Goal: Transaction & Acquisition: Purchase product/service

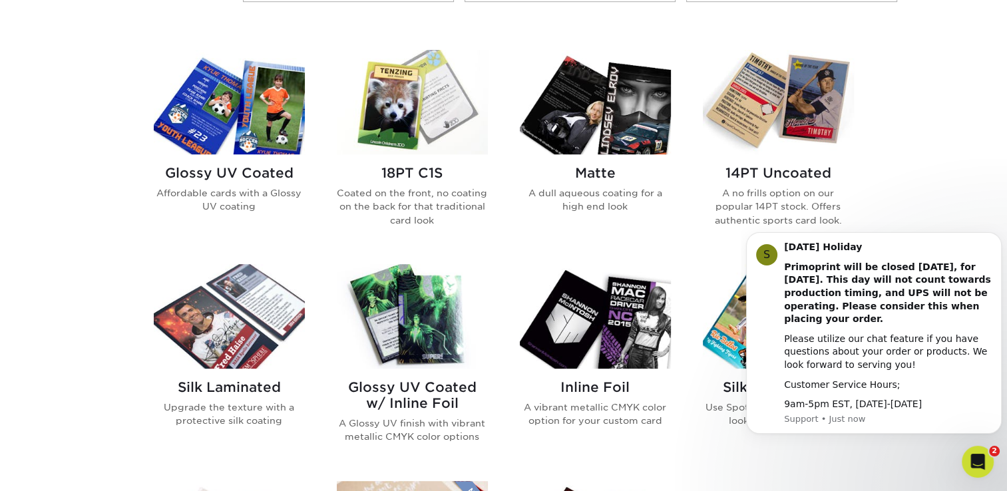
scroll to position [618, 0]
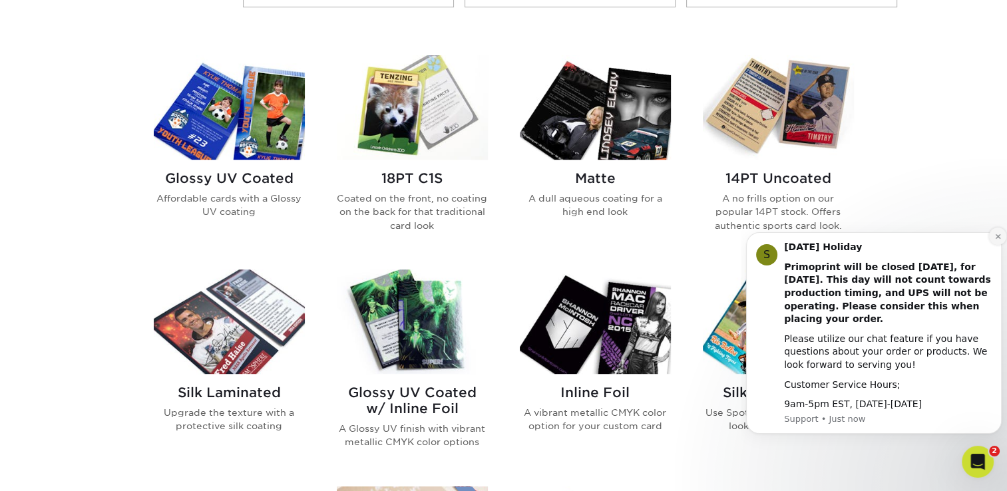
click at [995, 240] on icon "Dismiss notification" at bounding box center [997, 236] width 7 height 7
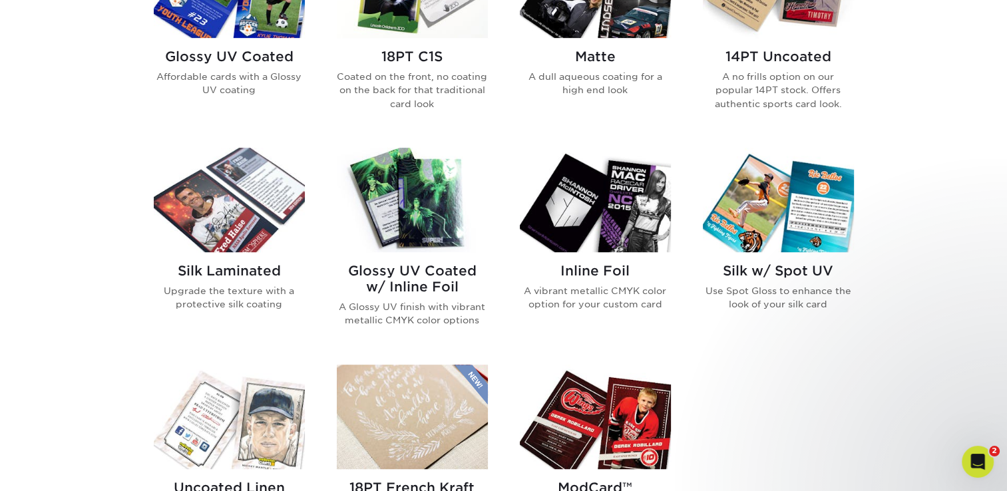
scroll to position [731, 0]
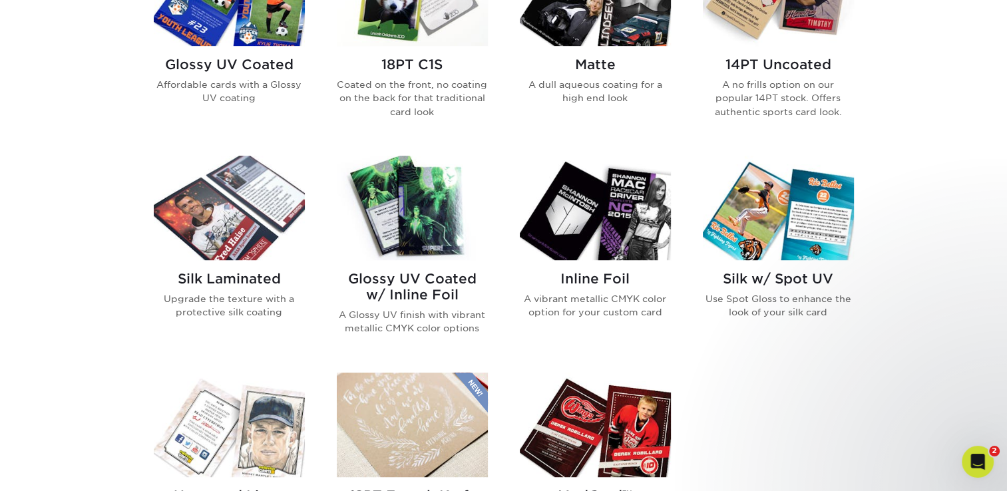
click at [775, 279] on h2 "Silk w/ Spot UV" at bounding box center [778, 279] width 151 height 16
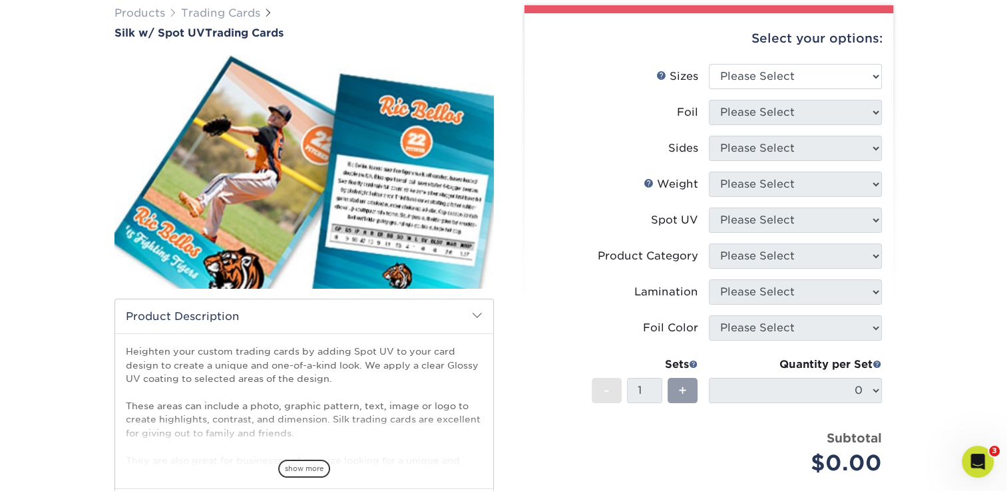
scroll to position [102, 0]
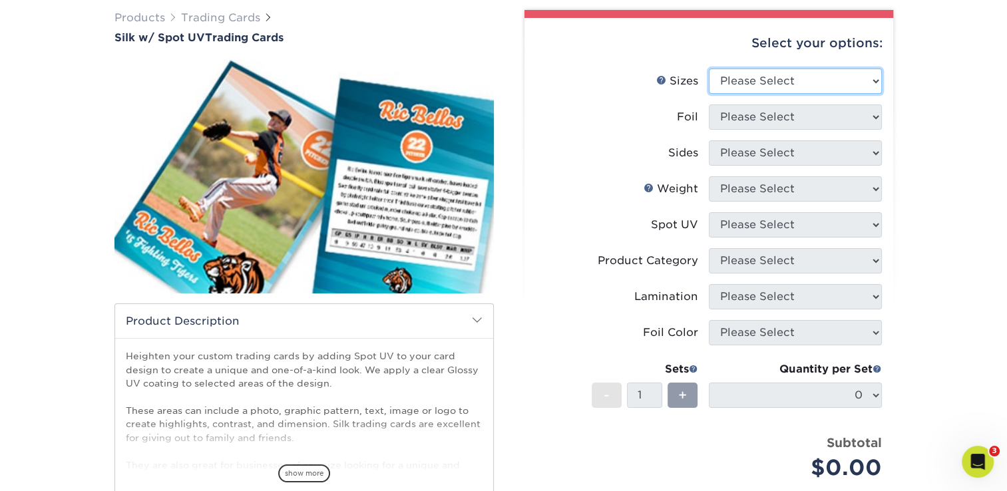
click at [875, 84] on select "Please Select 2.5" x 3.5"" at bounding box center [795, 81] width 173 height 25
select select "2.50x3.50"
click at [709, 69] on select "Please Select 2.5" x 3.5"" at bounding box center [795, 81] width 173 height 25
click at [869, 116] on select "Please Select No Yes" at bounding box center [795, 116] width 173 height 25
select select "1"
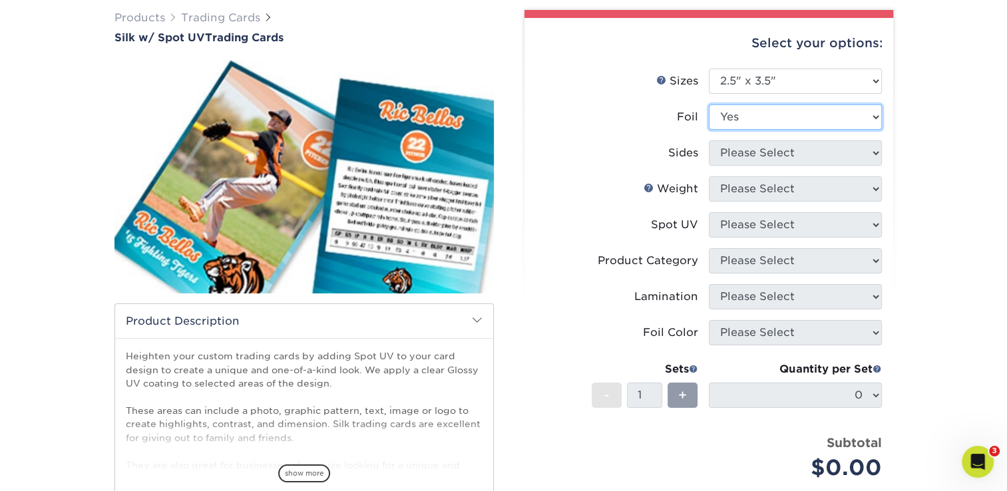
click at [709, 104] on select "Please Select No Yes" at bounding box center [795, 116] width 173 height 25
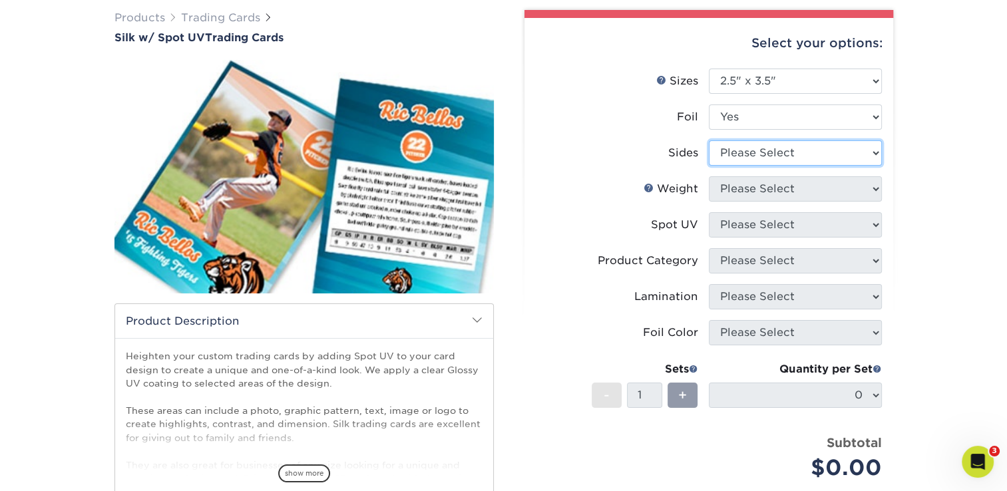
click at [878, 150] on select "Please Select Print Both Sides - Foil Both Sides Print Both Sides - Foil Front …" at bounding box center [795, 152] width 173 height 25
select select "34527644-b4fd-4ffb-9092-1318eefcd9d9"
click at [709, 140] on select "Please Select Print Both Sides - Foil Both Sides Print Both Sides - Foil Front …" at bounding box center [795, 152] width 173 height 25
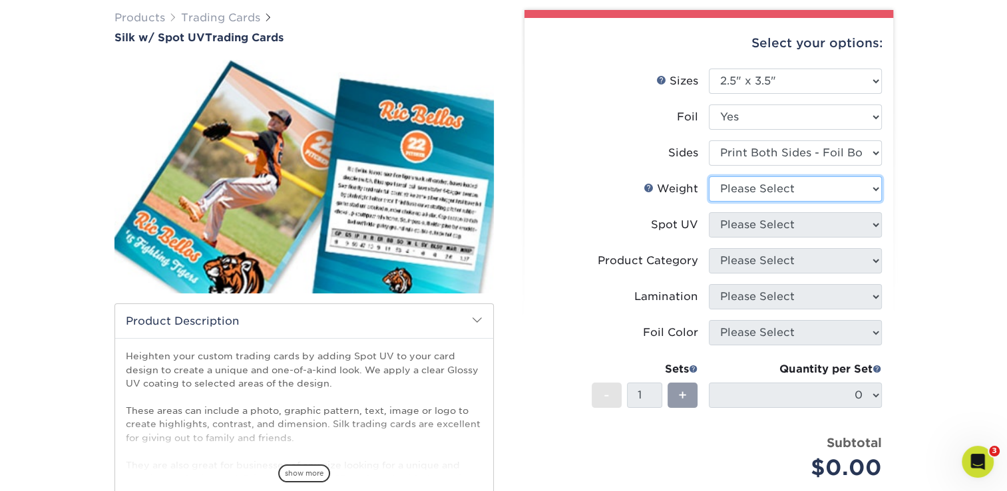
click at [874, 190] on select "Please Select 16PT" at bounding box center [795, 188] width 173 height 25
select select "16PT"
click at [709, 176] on select "Please Select 16PT" at bounding box center [795, 188] width 173 height 25
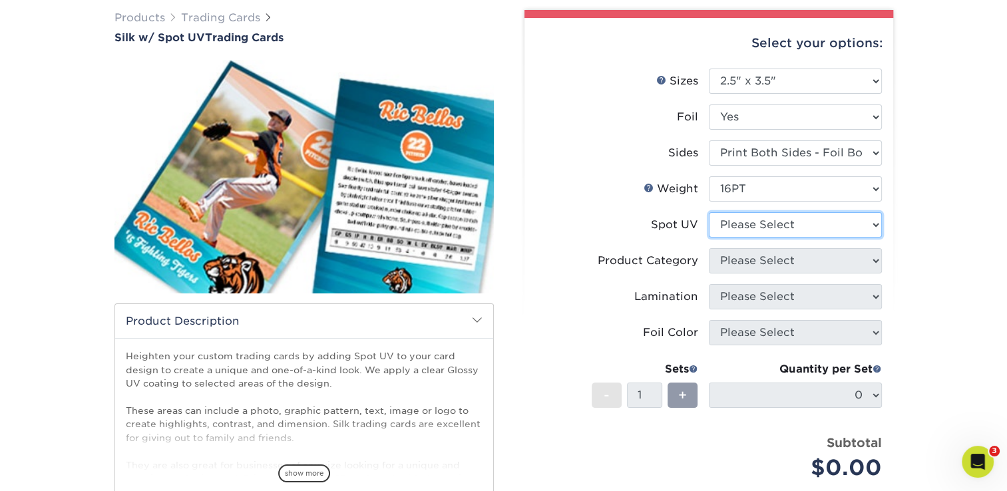
click at [870, 220] on select "Please Select Front and Back (Both Sides) Front Only Back Only" at bounding box center [795, 224] width 173 height 25
select select "0"
click at [709, 212] on select "Please Select Front and Back (Both Sides) Front Only Back Only" at bounding box center [795, 224] width 173 height 25
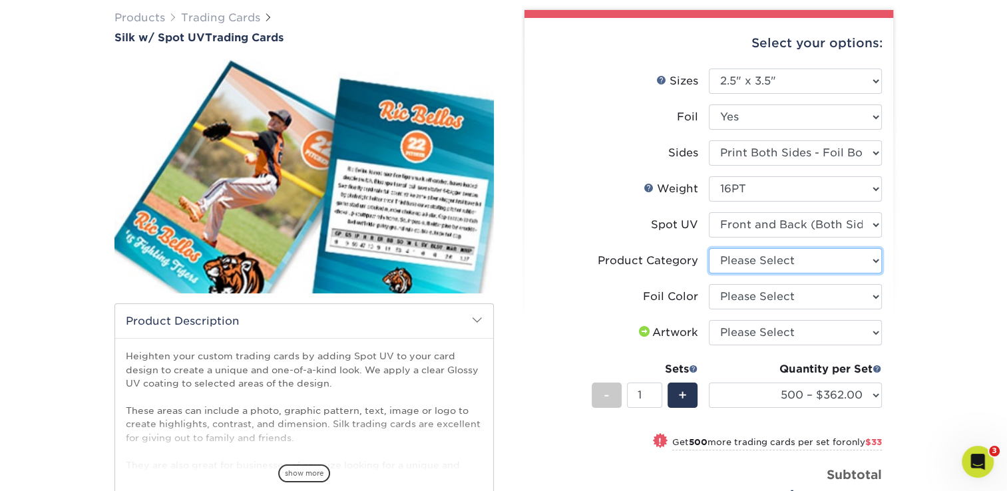
click at [870, 262] on select "Please Select Trading Cards" at bounding box center [795, 260] width 173 height 25
select select "c2f9bce9-36c2-409d-b101-c29d9d031e18"
click at [709, 248] on select "Please Select Trading Cards" at bounding box center [795, 260] width 173 height 25
click at [870, 295] on select "Please Select Silver Foil Black Foil Blue Foil Copper Foil Gold Foil Red Foil R…" at bounding box center [795, 296] width 173 height 25
select select "19c808c5-3f38-4156-b693-40e0d033f953"
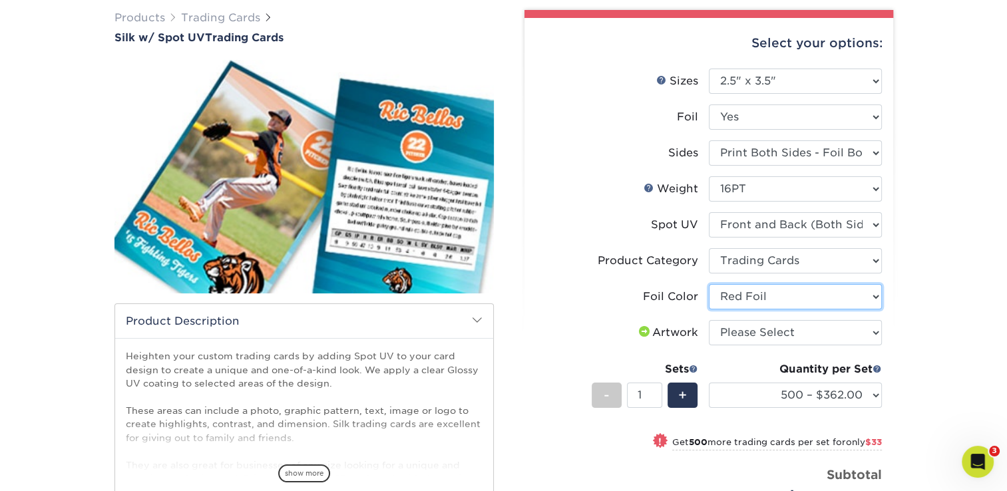
click at [709, 284] on select "Please Select Silver Foil Black Foil Blue Foil Copper Foil Gold Foil Red Foil R…" at bounding box center [795, 296] width 173 height 25
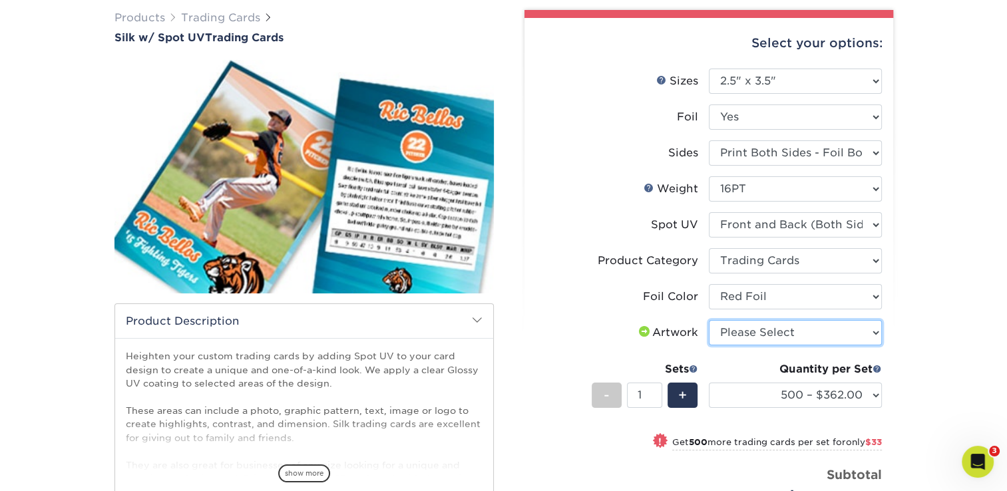
click at [873, 339] on select "Please Select I will upload files I need a design - $100" at bounding box center [795, 332] width 173 height 25
click at [910, 330] on div "Products Trading Cards Silk w/ Spot UV Trading Cards show more Templates" at bounding box center [503, 348] width 1007 height 730
click at [881, 331] on select "Please Select I will upload files I need a design - $100" at bounding box center [795, 332] width 173 height 25
select select "design"
click at [709, 320] on select "Please Select I will upload files I need a design - $100" at bounding box center [795, 332] width 173 height 25
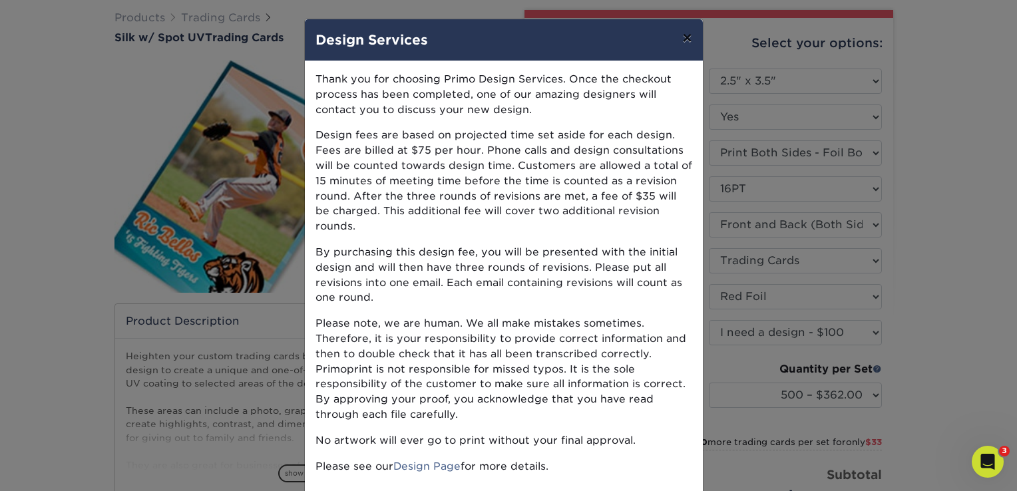
click at [680, 41] on button "×" at bounding box center [686, 37] width 31 height 37
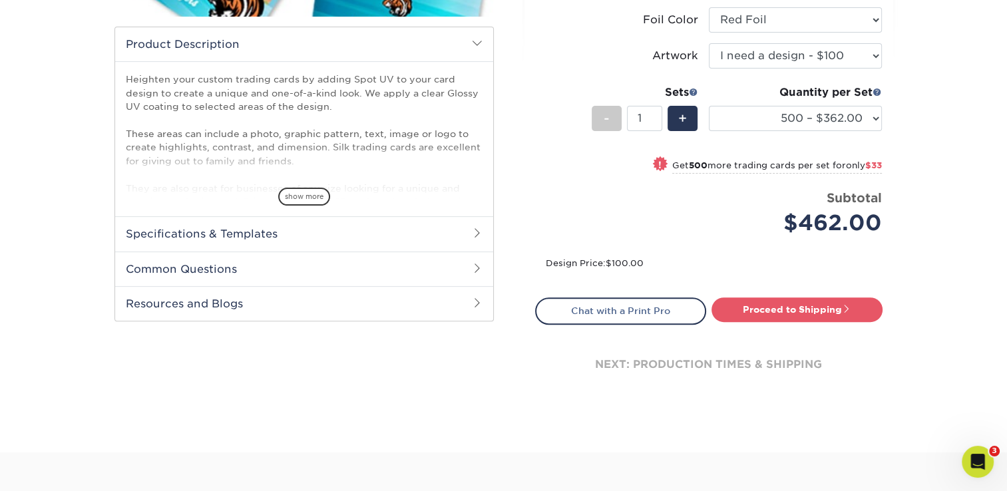
scroll to position [376, 0]
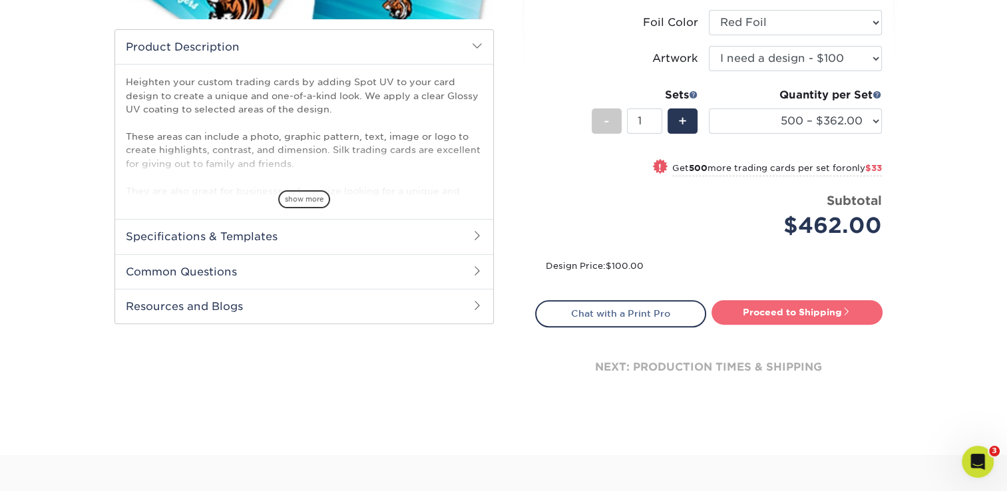
click at [772, 317] on link "Proceed to Shipping" at bounding box center [796, 312] width 171 height 24
type input "Set 1"
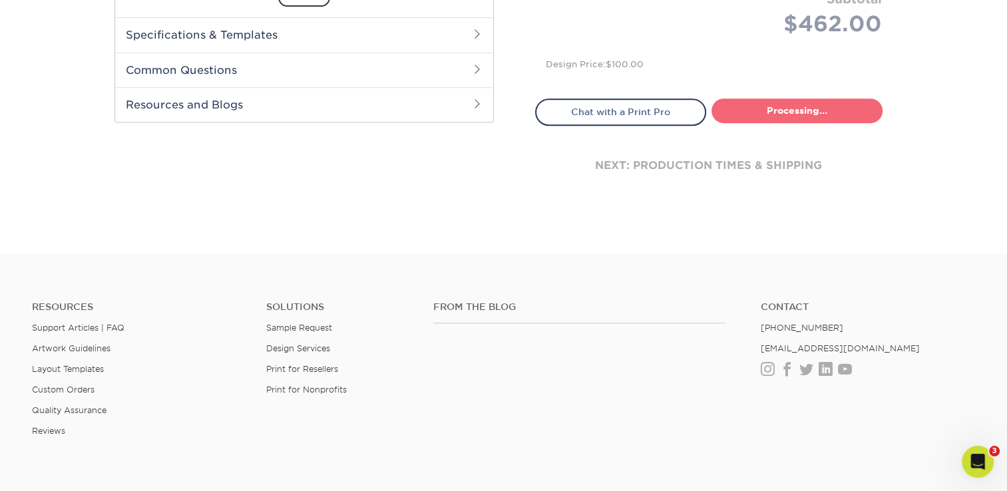
select select "874f1980-ca58-4dd5-8270-a078ca53f7c6"
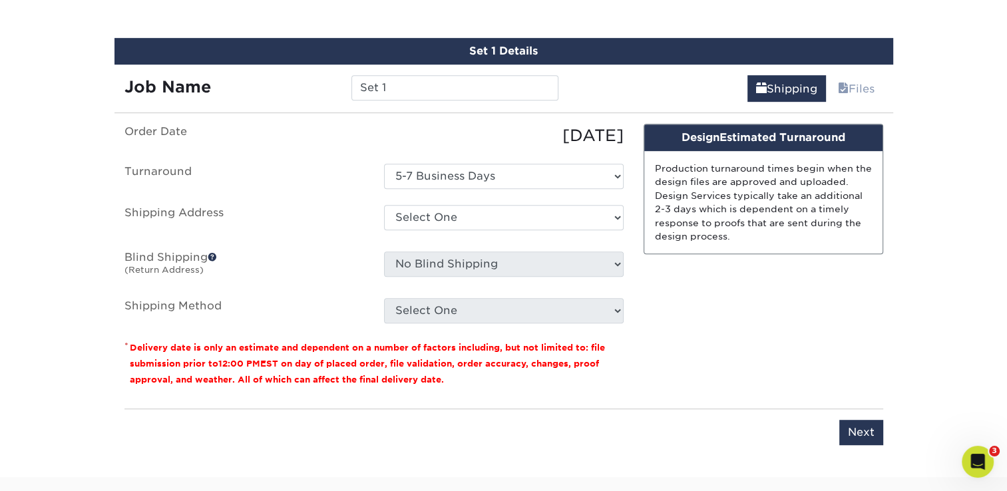
scroll to position [711, 0]
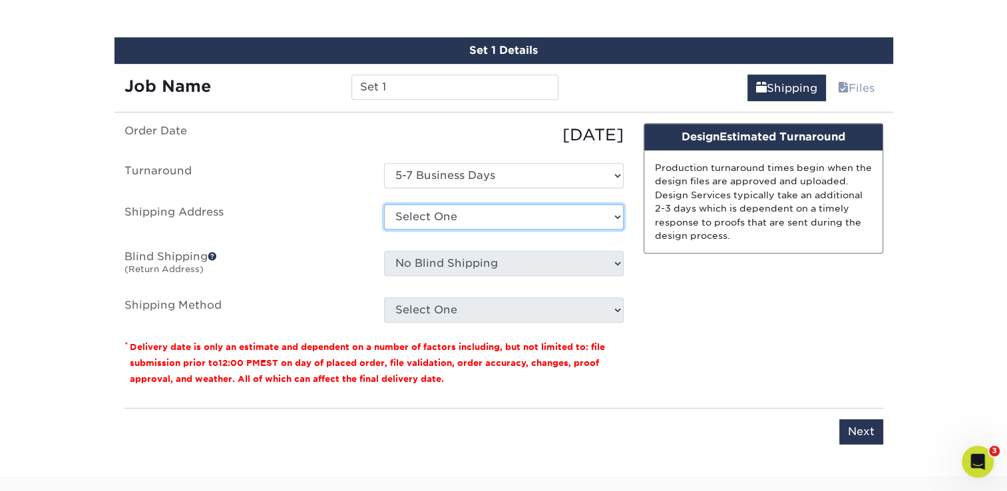
click at [582, 216] on select "Select One + Add New Address - Login" at bounding box center [504, 216] width 240 height 25
select select "newaddress"
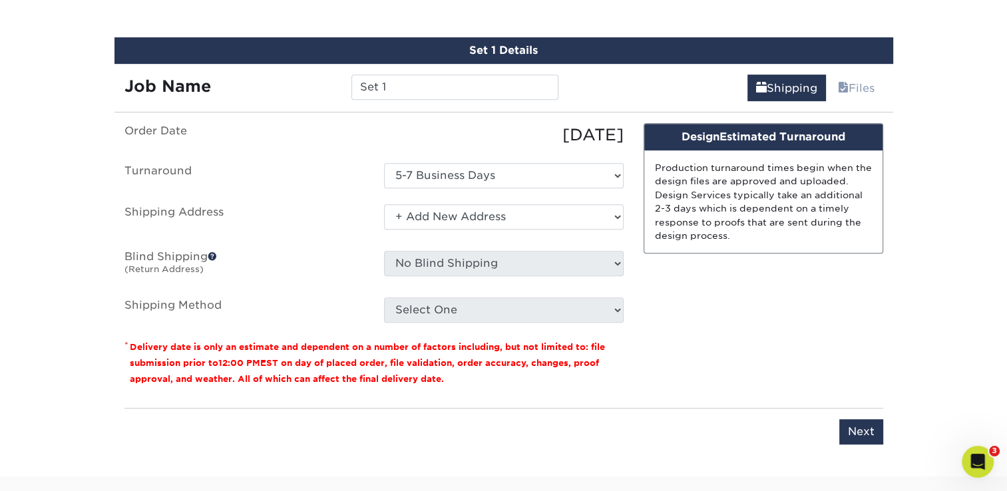
click at [384, 204] on select "Select One + Add New Address - Login" at bounding box center [504, 216] width 240 height 25
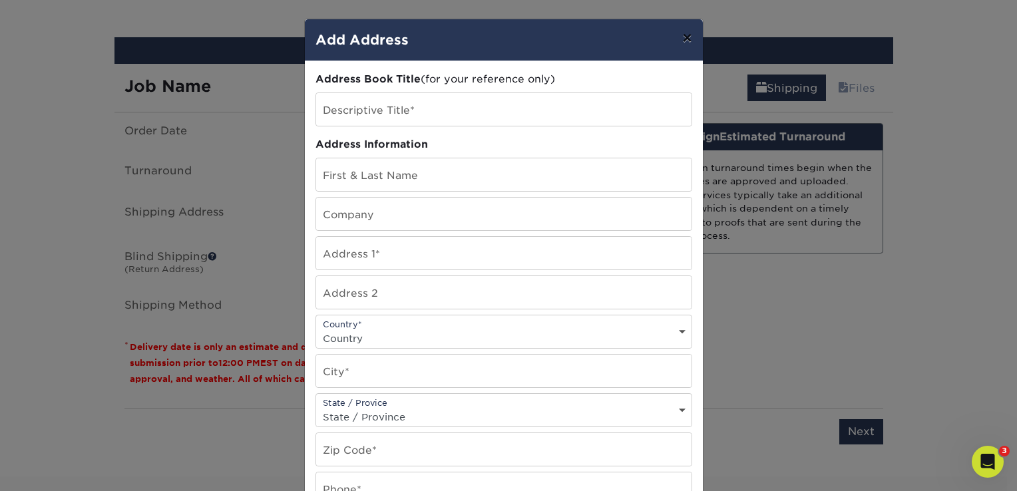
click at [687, 44] on button "×" at bounding box center [686, 37] width 31 height 37
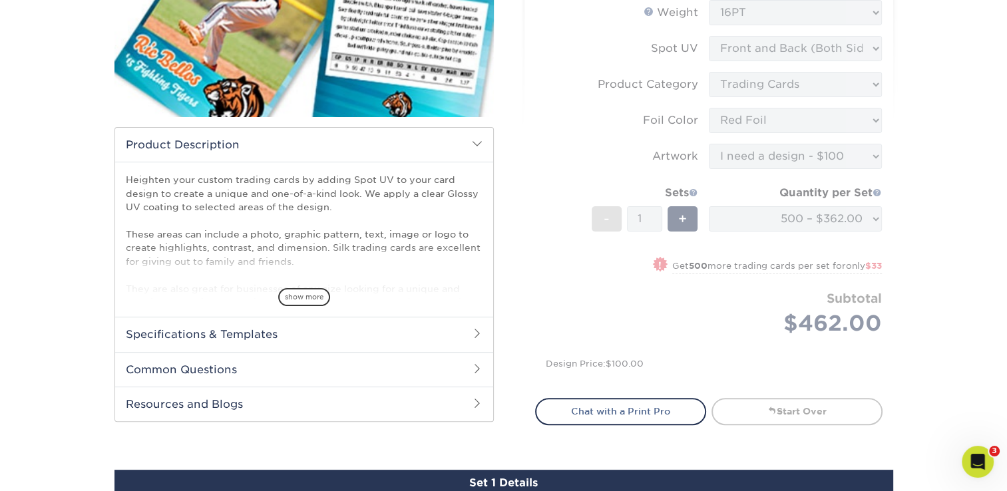
scroll to position [274, 0]
